Goal: Task Accomplishment & Management: Manage account settings

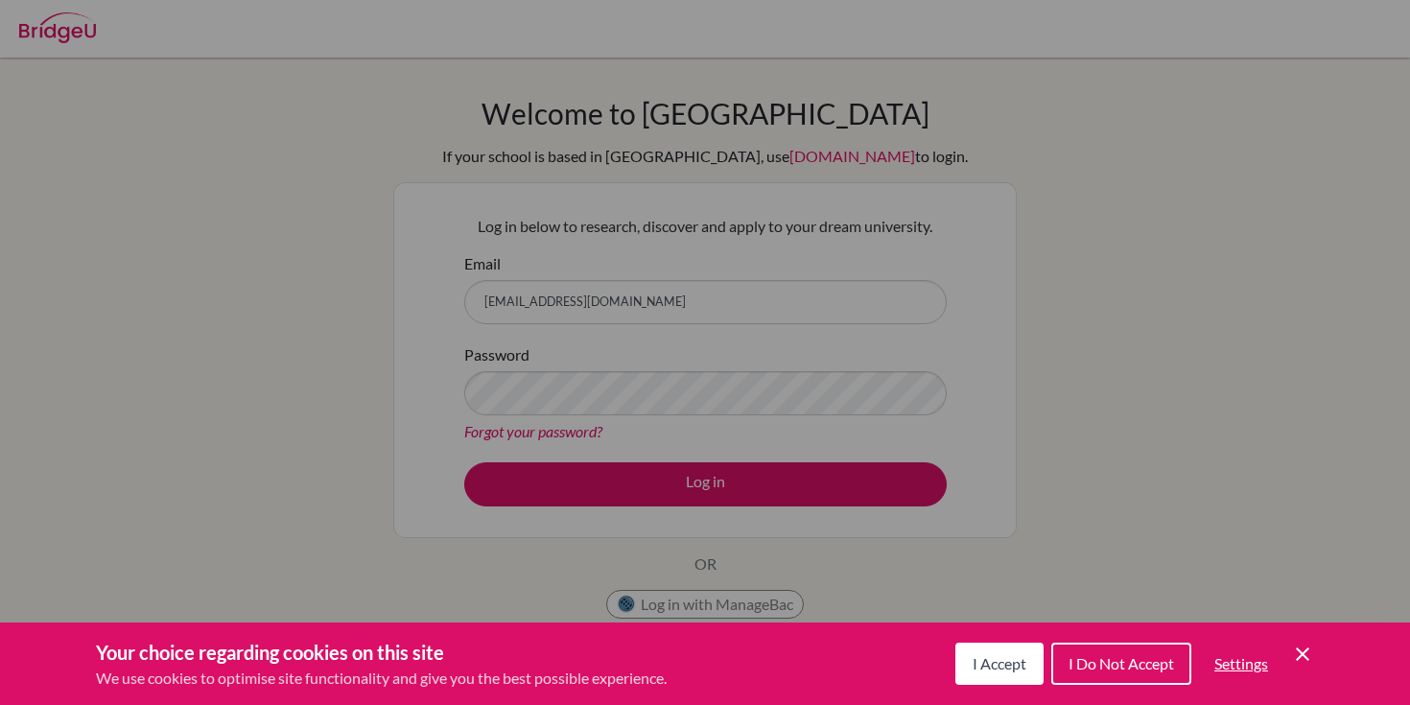
click at [548, 429] on div "Cookie Preferences" at bounding box center [705, 352] width 1410 height 705
click at [1025, 666] on button "I Accept" at bounding box center [1000, 664] width 88 height 42
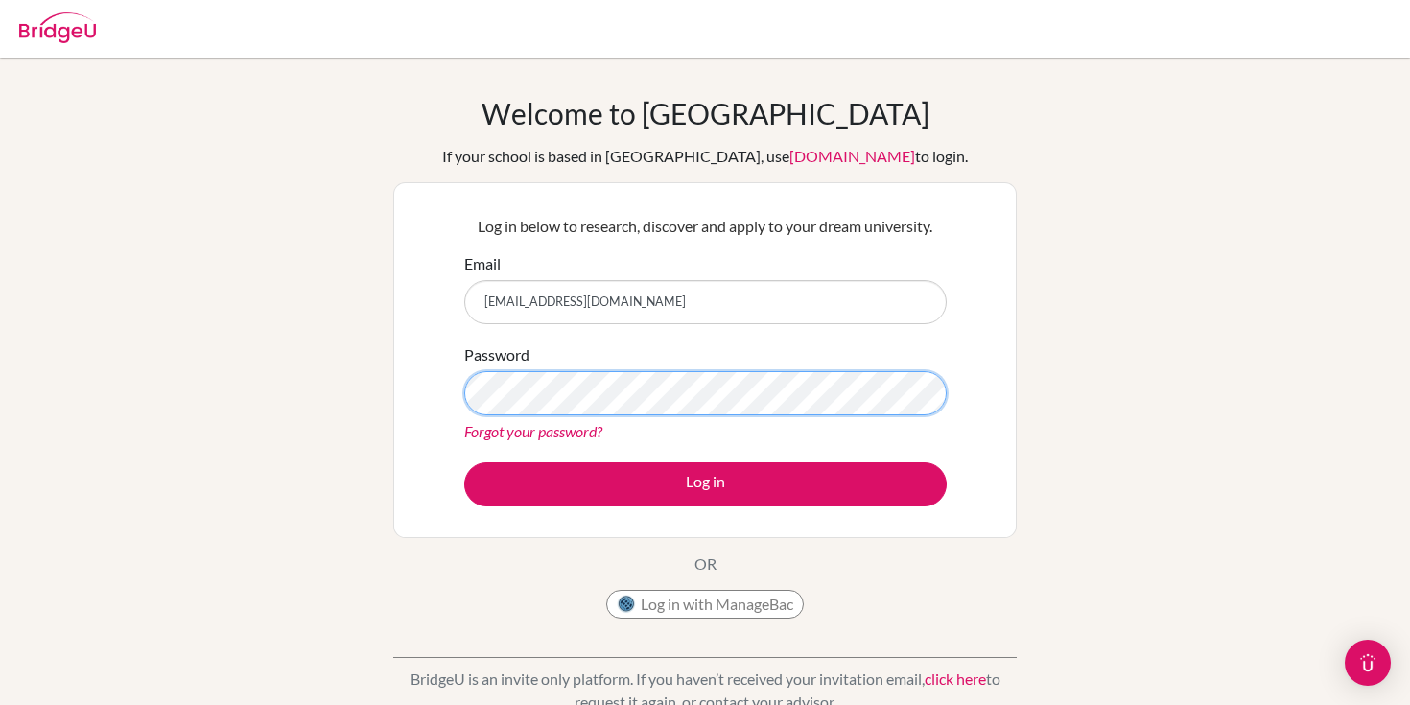
click at [464, 462] on button "Log in" at bounding box center [705, 484] width 483 height 44
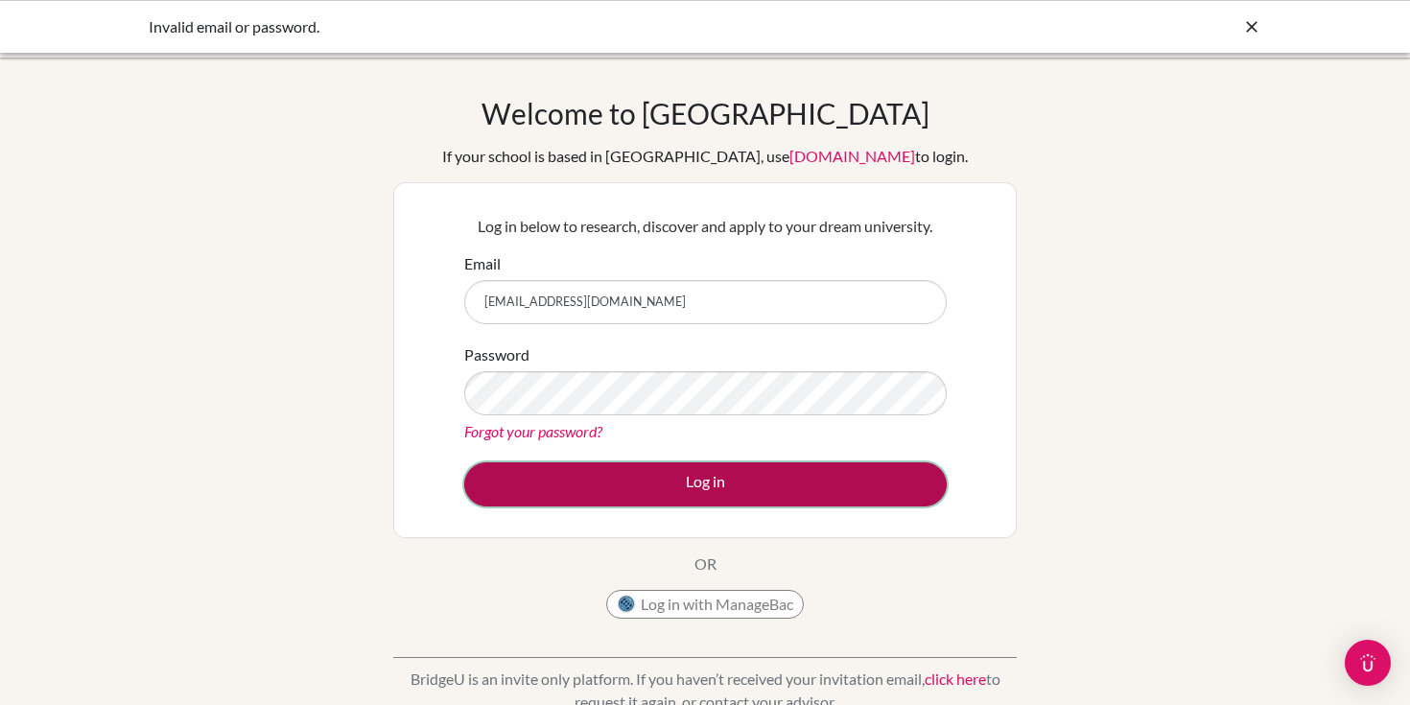
click at [738, 490] on button "Log in" at bounding box center [705, 484] width 483 height 44
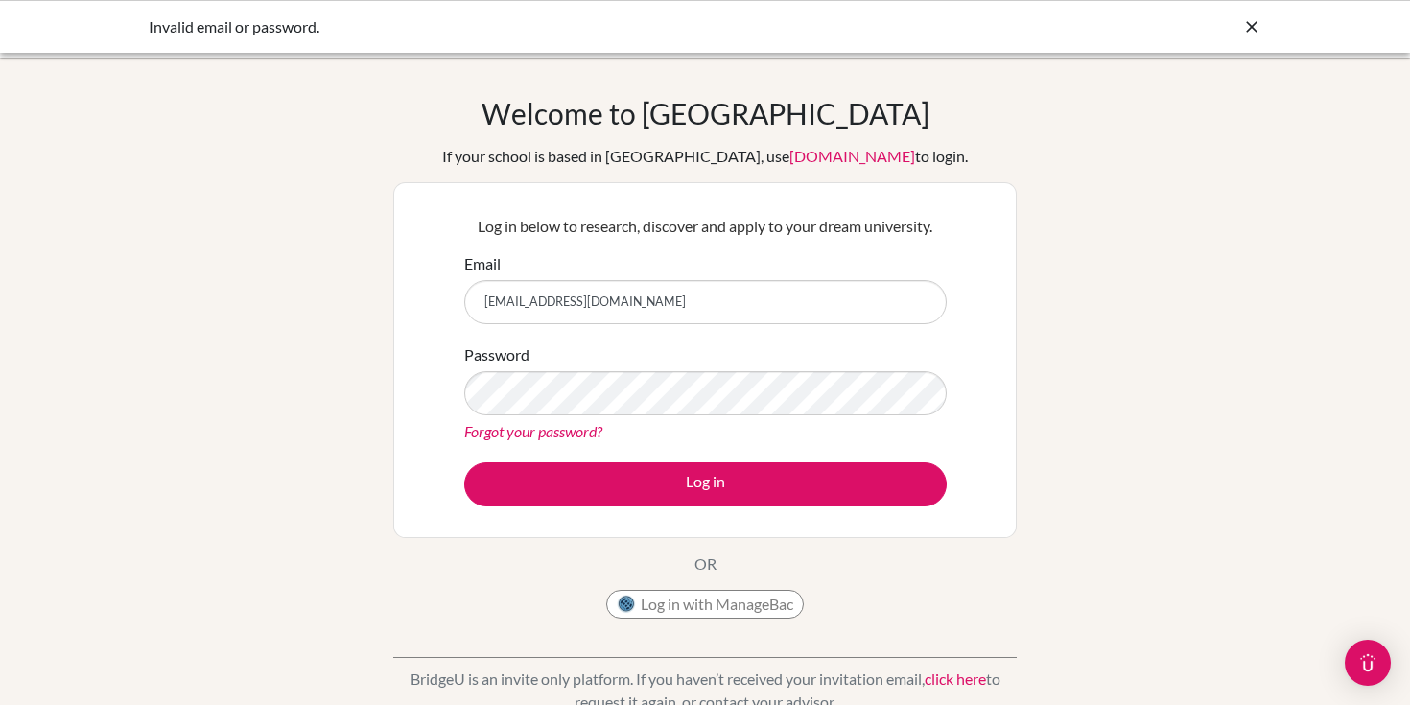
drag, startPoint x: 655, startPoint y: 301, endPoint x: 407, endPoint y: 301, distance: 248.5
click at [408, 301] on div "Log in below to research, discover and apply to your dream university. Email lu…" at bounding box center [705, 360] width 624 height 356
type input "l.munoz@criastudents.com"
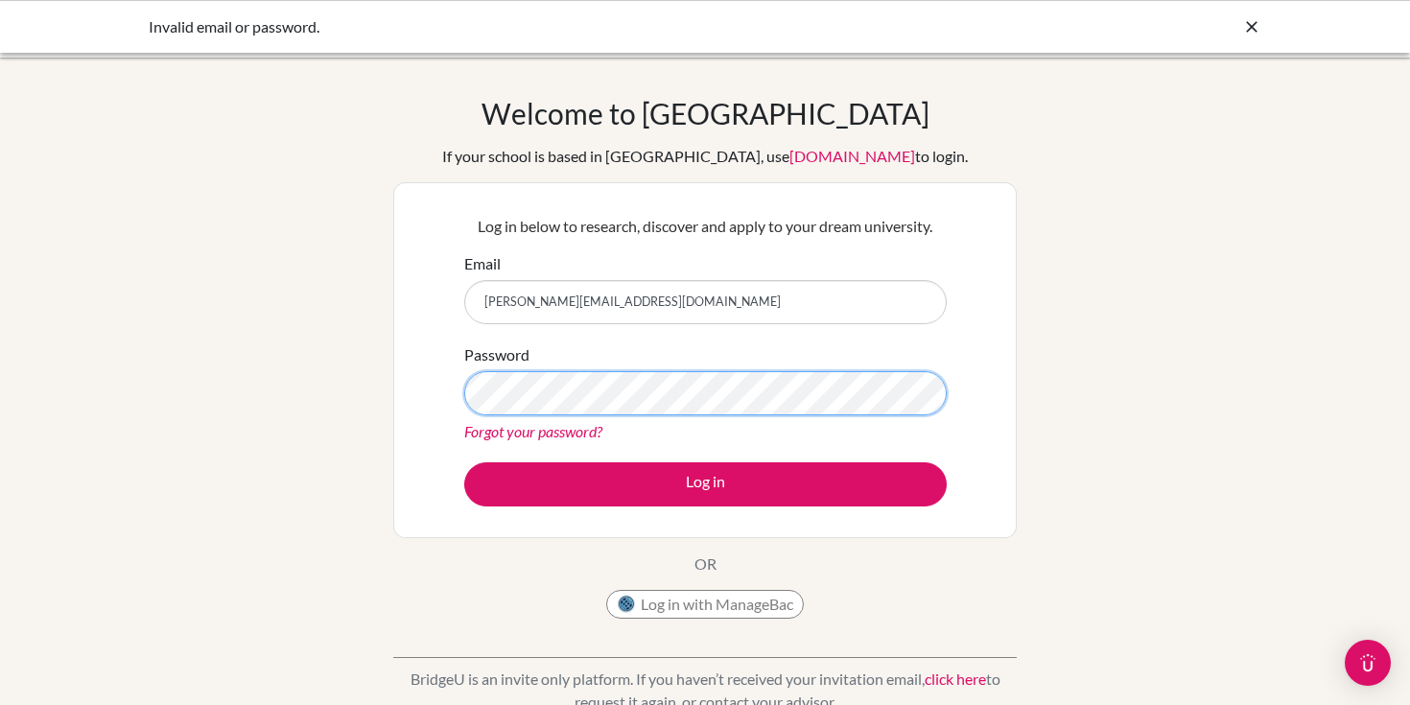
click at [464, 462] on button "Log in" at bounding box center [705, 484] width 483 height 44
